Goal: Navigation & Orientation: Find specific page/section

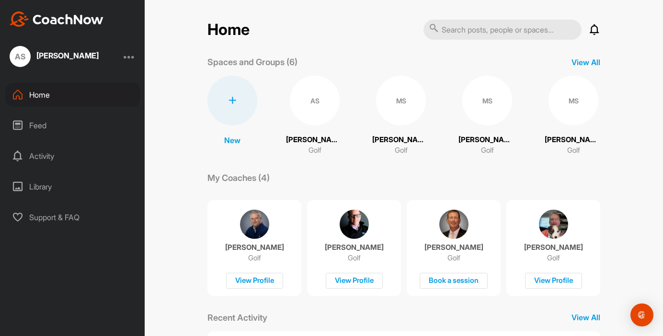
click at [315, 106] on div "AS" at bounding box center [315, 101] width 50 height 50
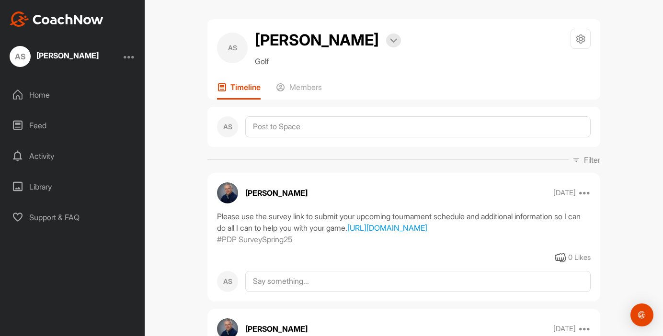
click at [315, 92] on p "Members" at bounding box center [305, 87] width 33 height 10
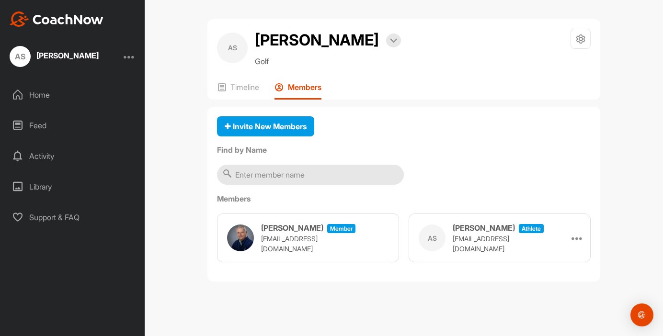
click at [60, 96] on div "Home" at bounding box center [72, 95] width 135 height 24
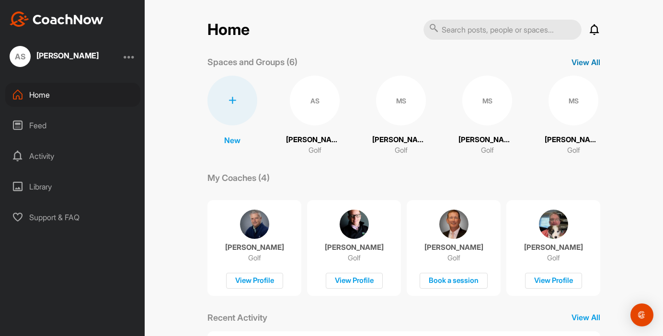
click at [585, 62] on p "View All" at bounding box center [585, 62] width 29 height 11
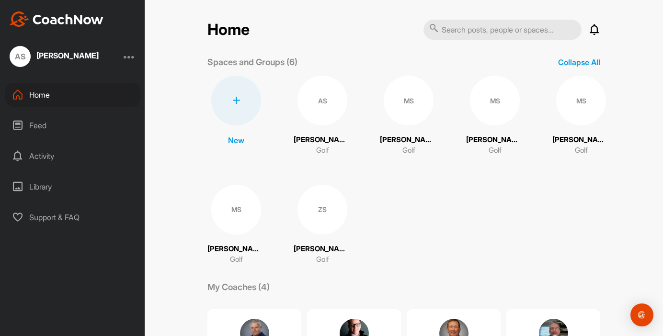
drag, startPoint x: 359, startPoint y: 178, endPoint x: 339, endPoint y: 193, distance: 24.9
click at [359, 179] on div "New New Space New Group AS Alexander Serrano Golf MS Marco Serrano Golf MS Marc…" at bounding box center [403, 171] width 393 height 190
click at [326, 210] on div "ZS" at bounding box center [322, 210] width 50 height 50
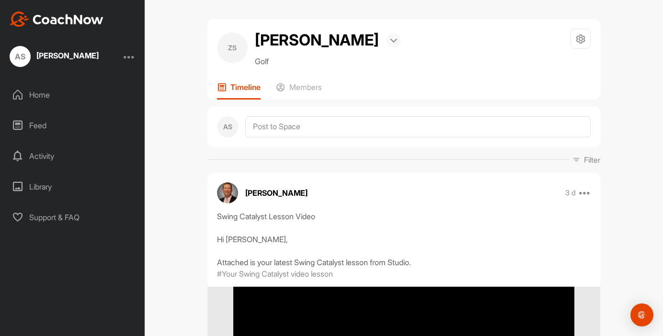
click at [386, 36] on div at bounding box center [393, 41] width 15 height 14
click at [369, 65] on li "Bookings" at bounding box center [368, 72] width 66 height 32
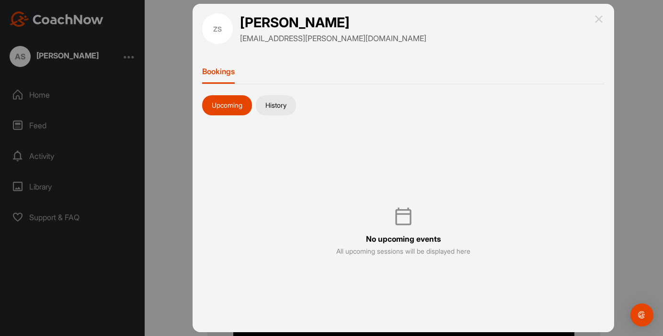
click at [285, 102] on button "History" at bounding box center [276, 105] width 40 height 20
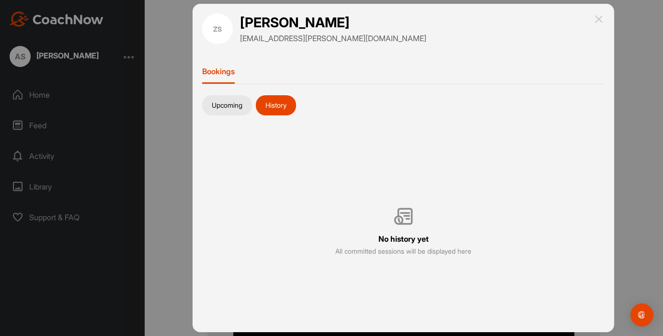
click at [235, 109] on button "Upcoming" at bounding box center [227, 105] width 50 height 20
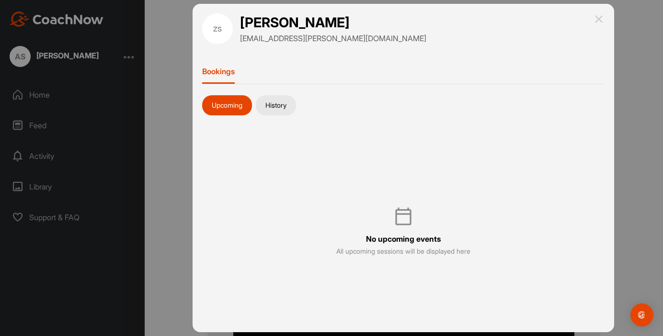
click at [592, 14] on div "ZS Zander Serrano mkagserrano+zander@gmail.com" at bounding box center [403, 28] width 402 height 31
click at [602, 17] on img at bounding box center [598, 18] width 11 height 11
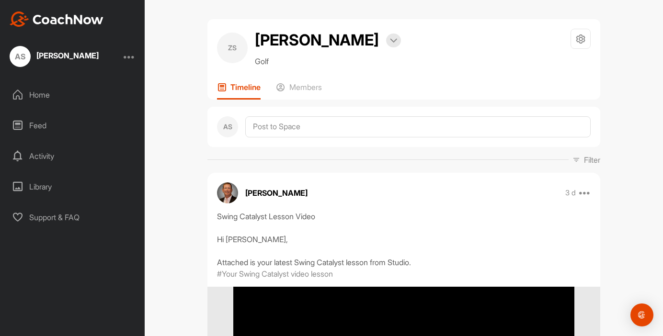
click at [125, 52] on div "AS [PERSON_NAME]" at bounding box center [72, 56] width 145 height 21
click at [130, 61] on div at bounding box center [129, 56] width 11 height 11
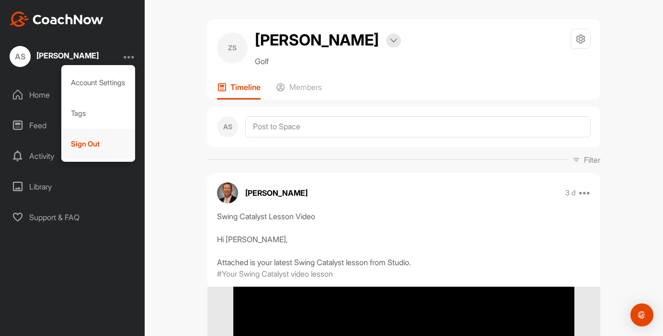
click at [92, 146] on div "Sign Out" at bounding box center [98, 144] width 74 height 31
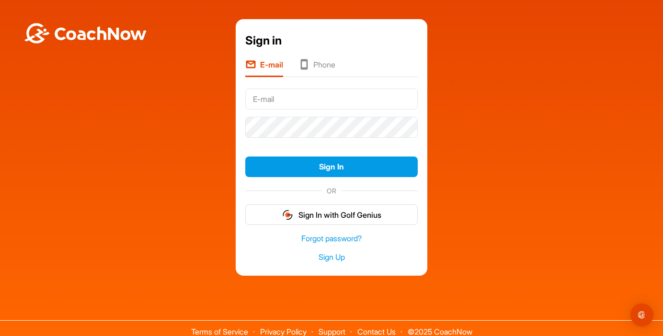
type input "[EMAIL_ADDRESS][DOMAIN_NAME]"
